Goal: Check status: Check status

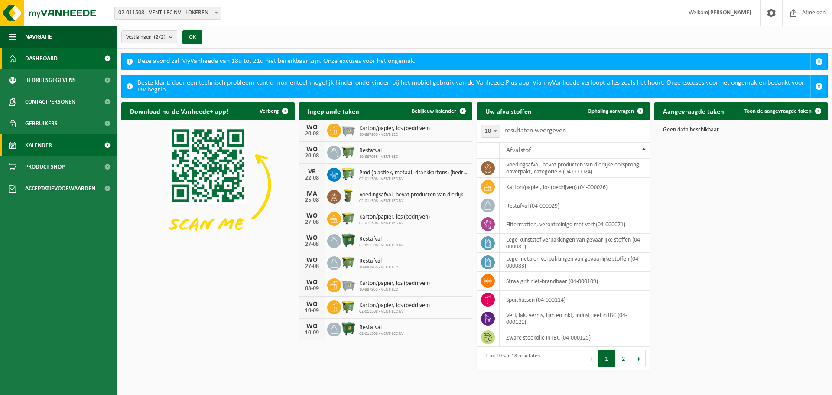
click at [37, 140] on span "Kalender" at bounding box center [38, 145] width 27 height 22
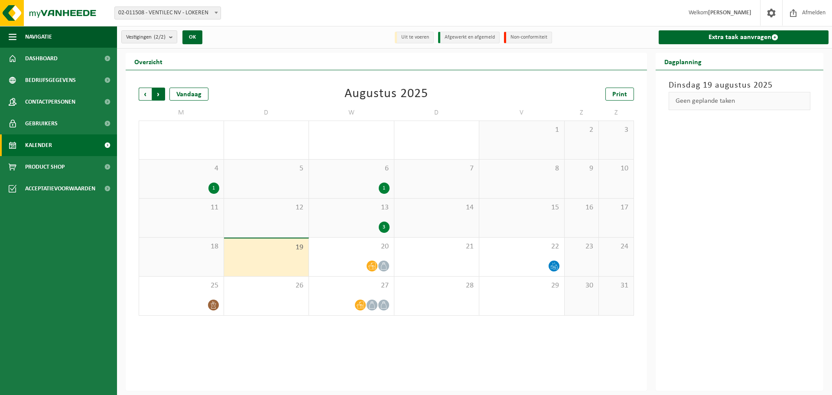
click at [145, 91] on span "Vorige" at bounding box center [145, 94] width 13 height 13
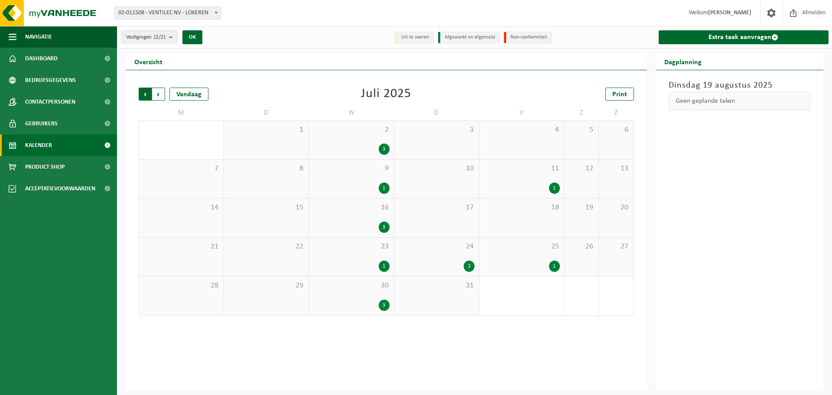
click at [158, 94] on span "Volgende" at bounding box center [158, 94] width 13 height 13
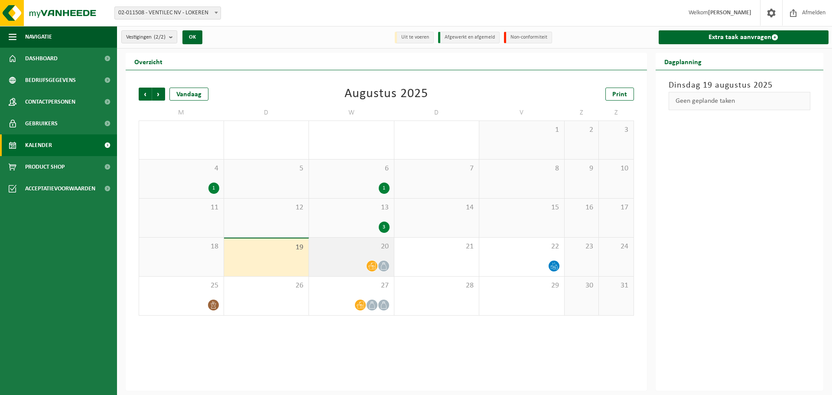
click at [385, 267] on icon at bounding box center [383, 265] width 7 height 7
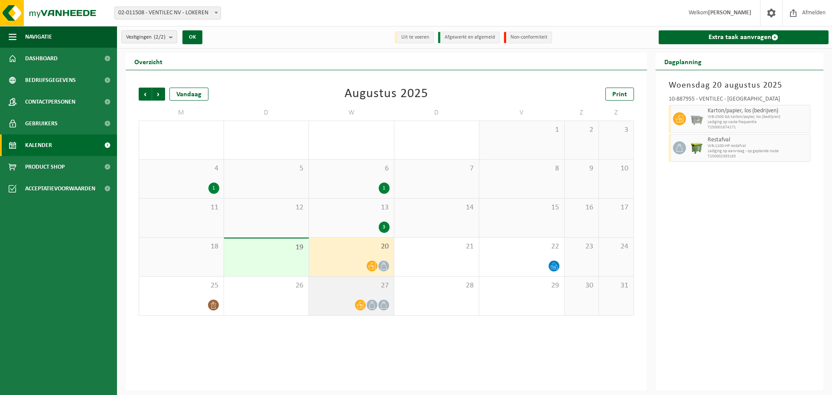
click at [369, 295] on div "27" at bounding box center [351, 295] width 85 height 39
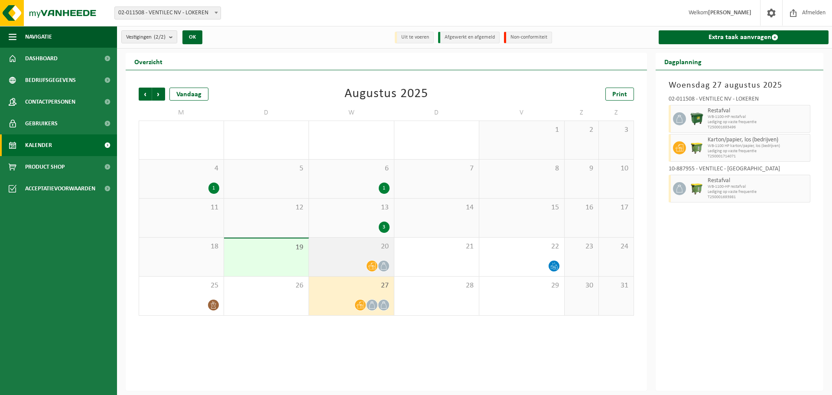
click at [376, 250] on span "20" at bounding box center [351, 247] width 76 height 10
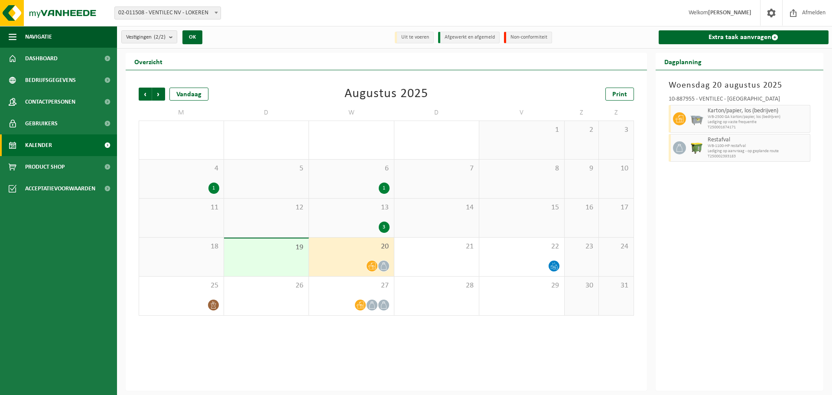
click at [679, 146] on icon at bounding box center [680, 148] width 8 height 8
click at [708, 144] on span "WB-1100-HP restafval" at bounding box center [758, 145] width 101 height 5
click at [708, 143] on span "WB-1100-HP restafval" at bounding box center [758, 145] width 101 height 5
click at [725, 135] on div "Restafval WB-1100-HP restafval Lediging op aanvraag - op geplande route T250002…" at bounding box center [757, 148] width 105 height 28
click at [368, 295] on div "27" at bounding box center [351, 295] width 85 height 39
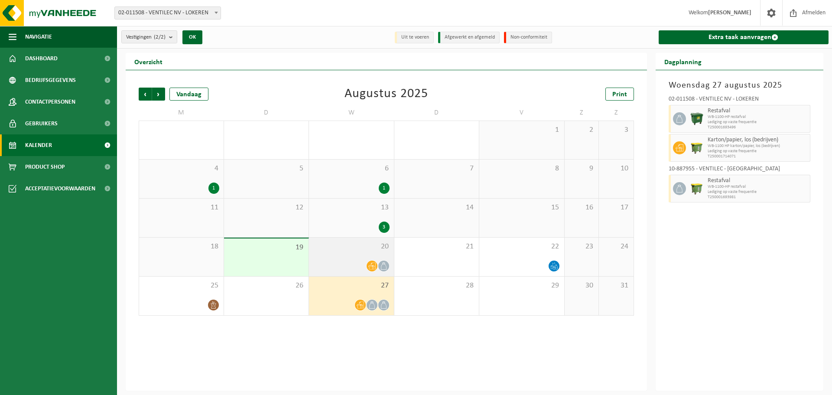
click at [380, 270] on div at bounding box center [351, 266] width 76 height 12
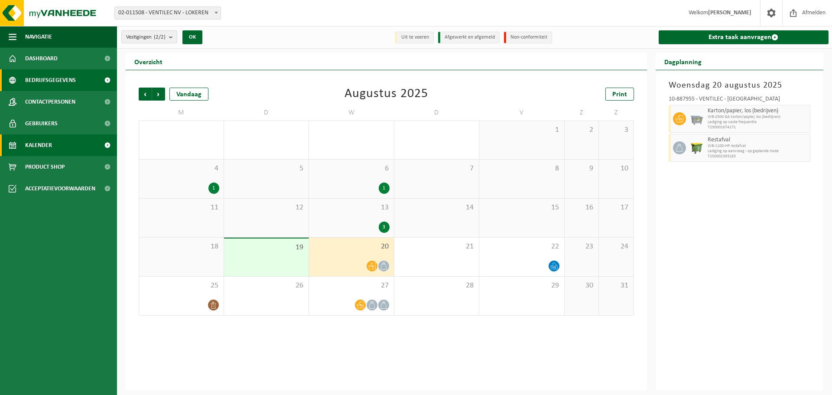
click at [52, 75] on span "Bedrijfsgegevens" at bounding box center [50, 80] width 51 height 22
